Goal: Task Accomplishment & Management: Use online tool/utility

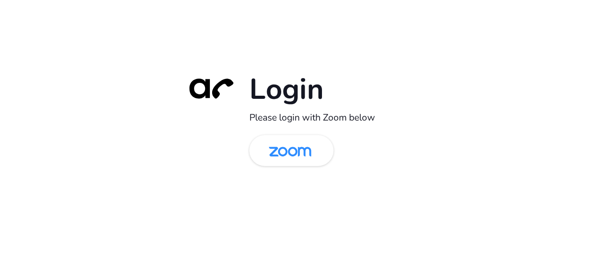
click at [283, 153] on img at bounding box center [290, 151] width 61 height 29
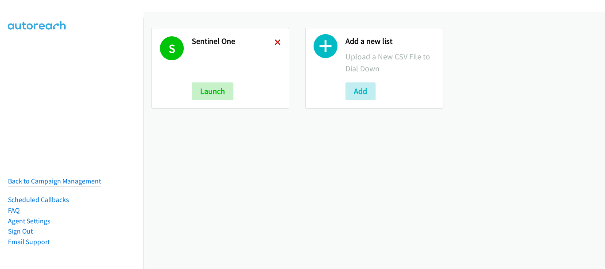
click at [276, 40] on icon at bounding box center [278, 43] width 6 height 6
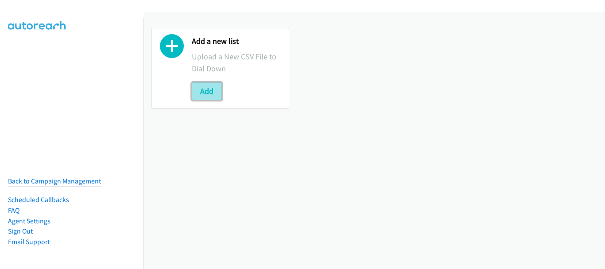
click at [206, 95] on button "Add" at bounding box center [207, 91] width 30 height 18
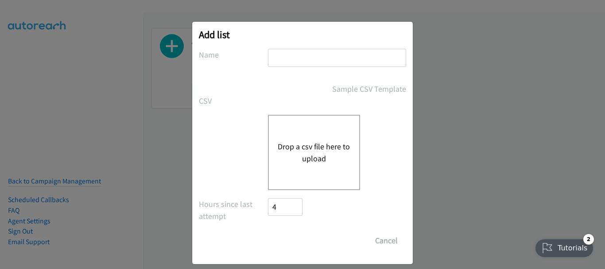
click at [286, 60] on input "text" at bounding box center [337, 58] width 138 height 18
type input "Fortinet PH"
click at [310, 152] on button "Drop a csv file here to upload" at bounding box center [314, 152] width 73 height 24
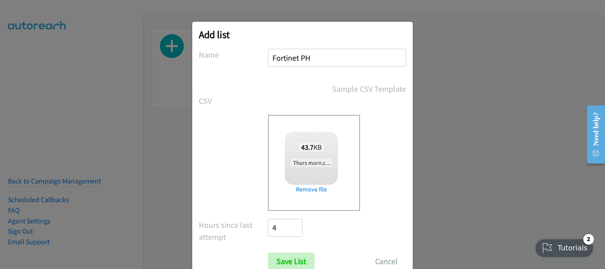
checkbox input "true"
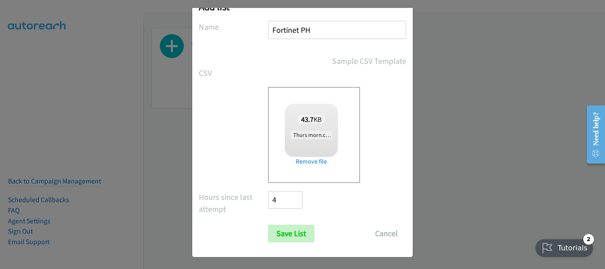
scroll to position [30, 0]
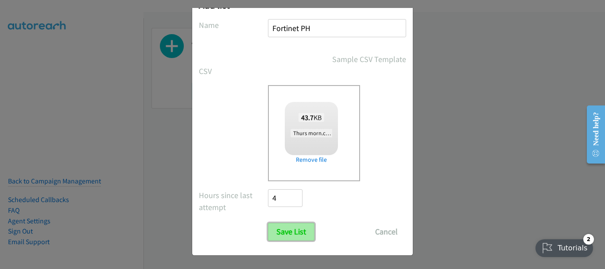
click at [284, 238] on input "Save List" at bounding box center [291, 232] width 47 height 18
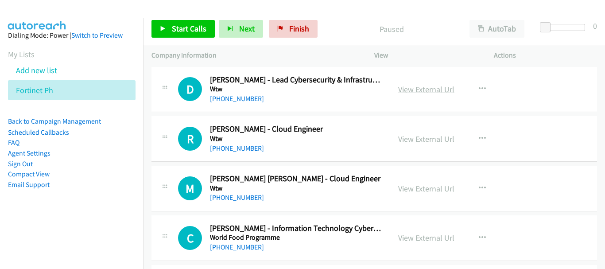
click at [425, 92] on link "View External Url" at bounding box center [426, 89] width 56 height 10
